Goal: Information Seeking & Learning: Learn about a topic

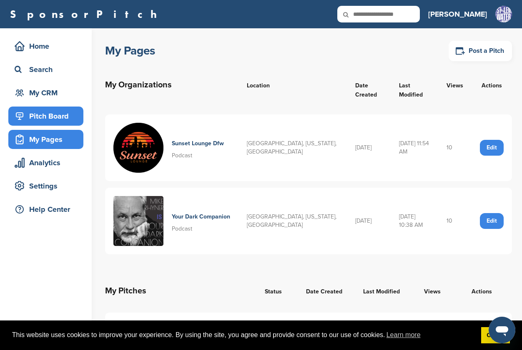
click at [42, 112] on div "Pitch Board" at bounding box center [47, 116] width 71 height 15
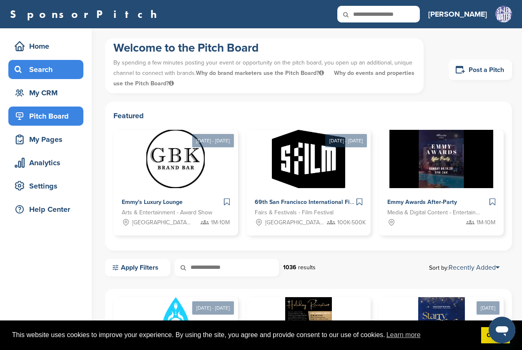
click at [19, 70] on icon at bounding box center [20, 69] width 10 height 7
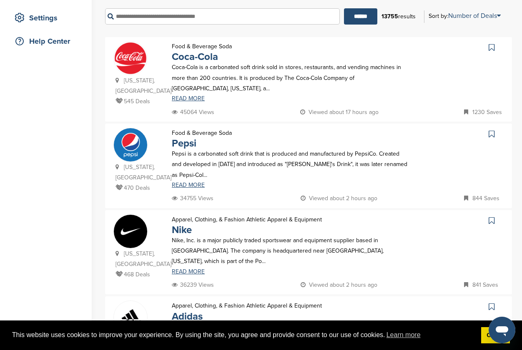
scroll to position [169, 0]
click at [182, 57] on link "Coca-Cola" at bounding box center [195, 56] width 46 height 12
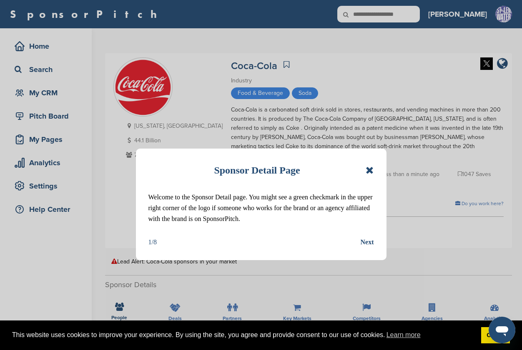
click at [371, 168] on icon at bounding box center [369, 170] width 8 height 10
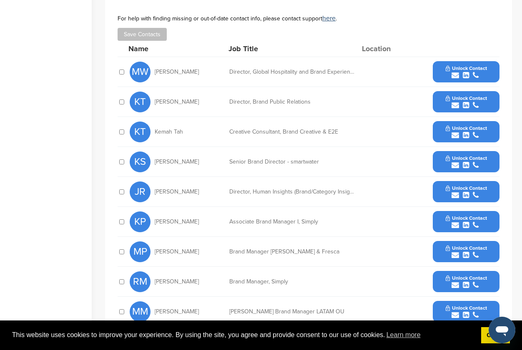
scroll to position [332, 0]
